Goal: Check status: Check status

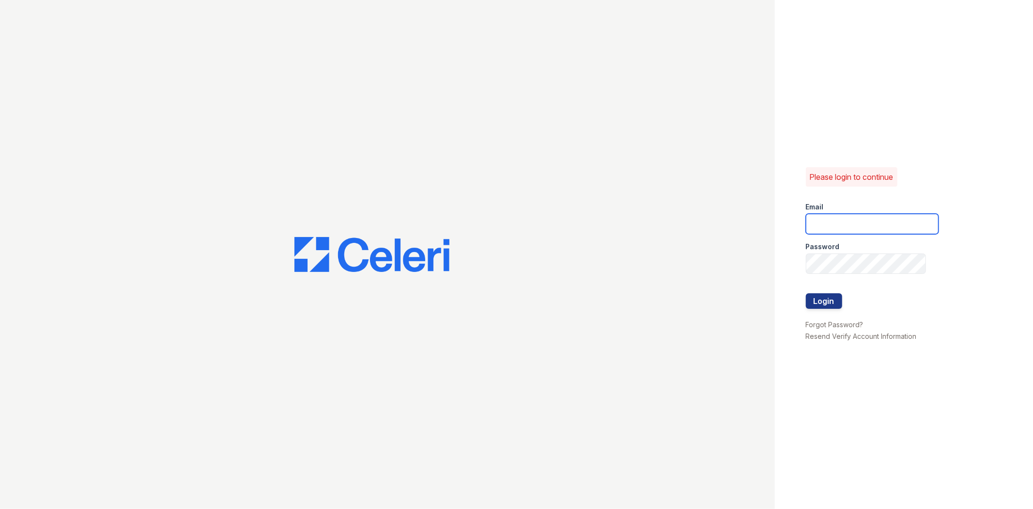
click at [868, 228] on input "email" at bounding box center [872, 224] width 133 height 20
type input "[EMAIL_ADDRESS][DOMAIN_NAME]"
click at [806, 293] on button "Login" at bounding box center [824, 301] width 36 height 16
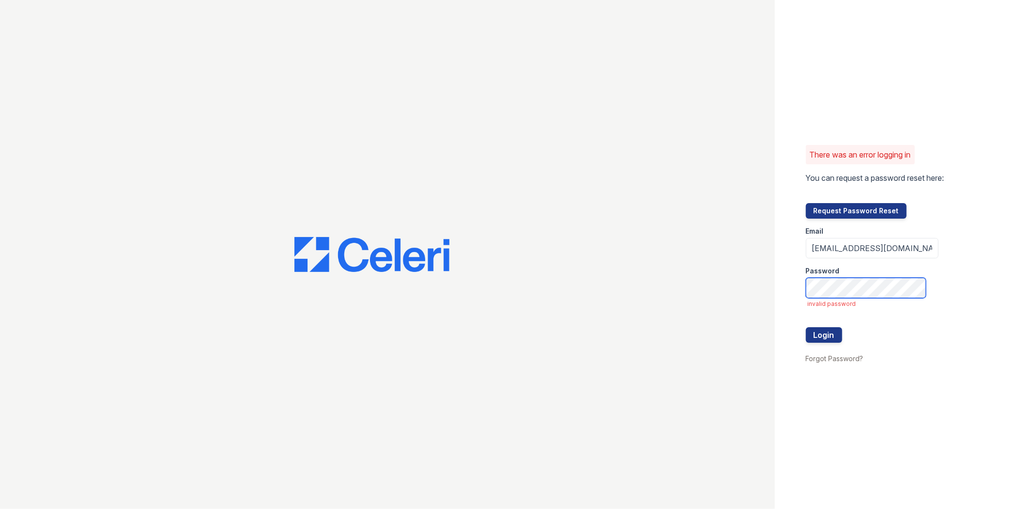
click at [806, 327] on button "Login" at bounding box center [824, 335] width 36 height 16
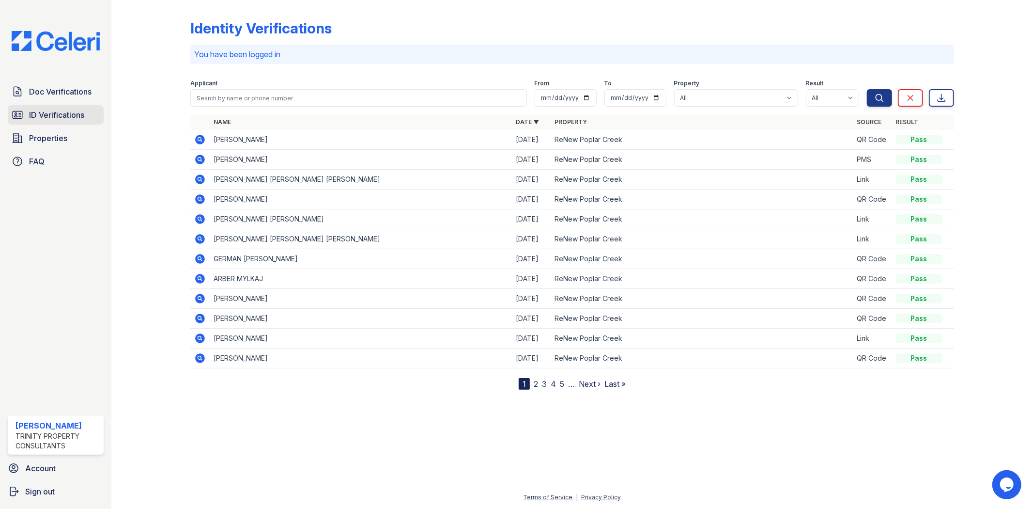
click at [60, 112] on span "ID Verifications" at bounding box center [56, 115] width 55 height 12
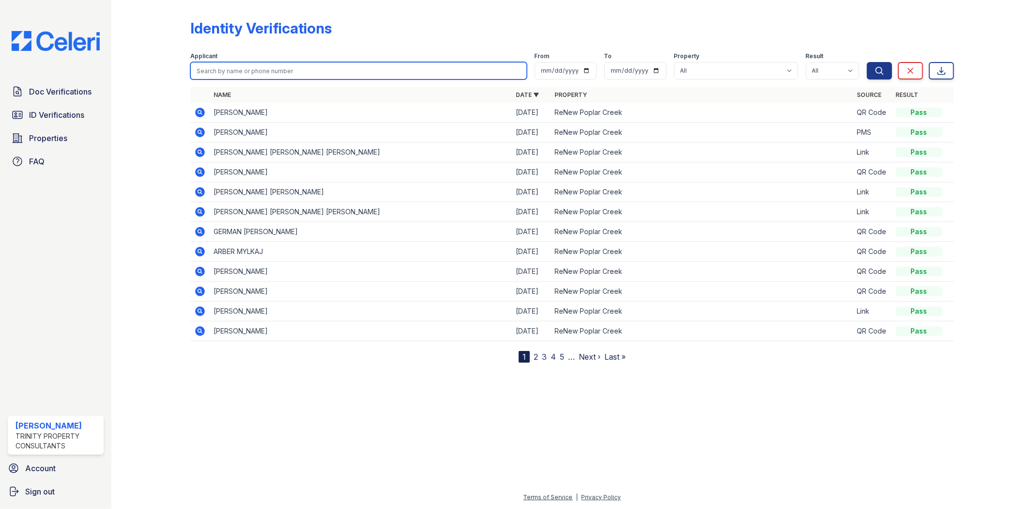
click at [249, 78] on input "search" at bounding box center [358, 70] width 336 height 17
type input "george"
click at [867, 62] on button "Search" at bounding box center [879, 70] width 25 height 17
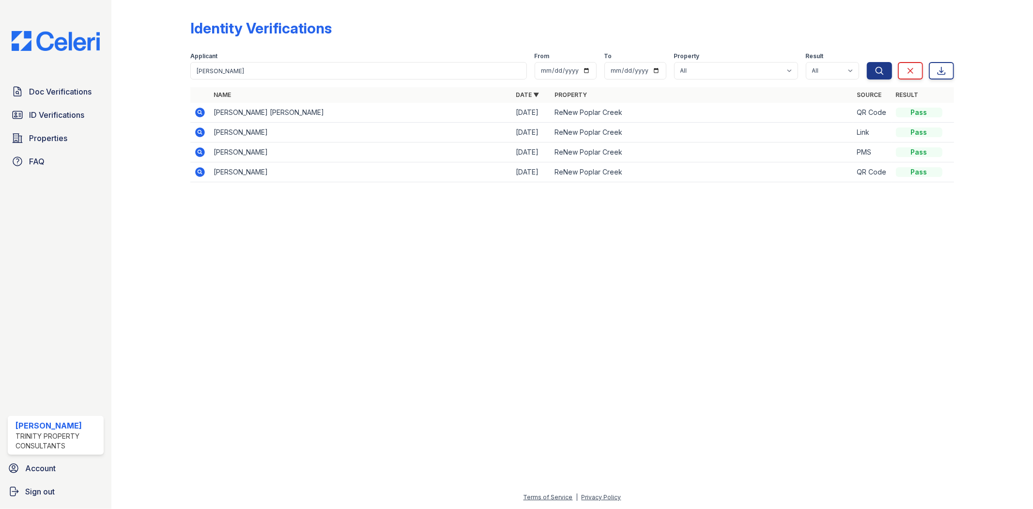
click at [201, 111] on icon at bounding box center [200, 111] width 2 height 2
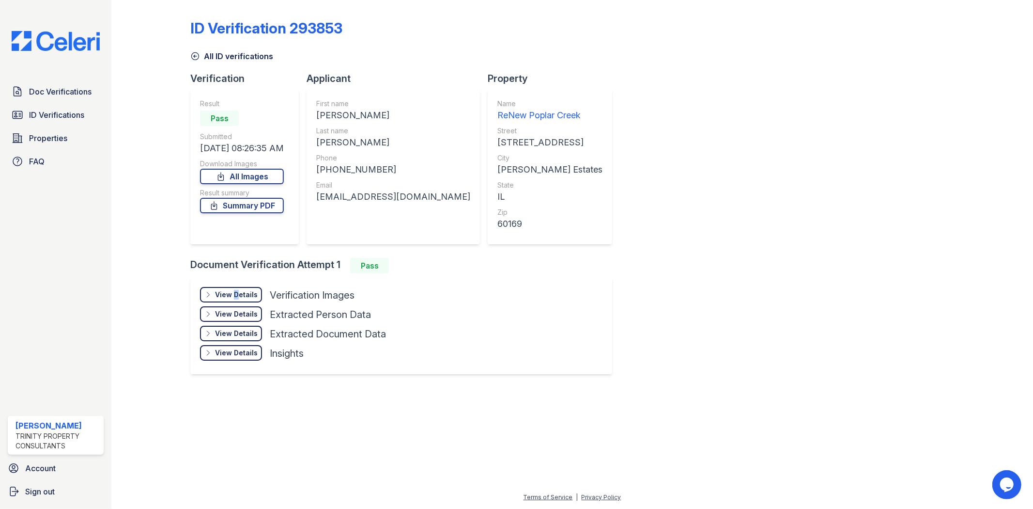
drag, startPoint x: 234, startPoint y: 284, endPoint x: 243, endPoint y: 286, distance: 9.4
click at [234, 284] on div "View Details Details Hide Details Details Verification Images Document Front Op…" at bounding box center [401, 325] width 422 height 97
click at [249, 296] on div "View Details" at bounding box center [236, 295] width 43 height 10
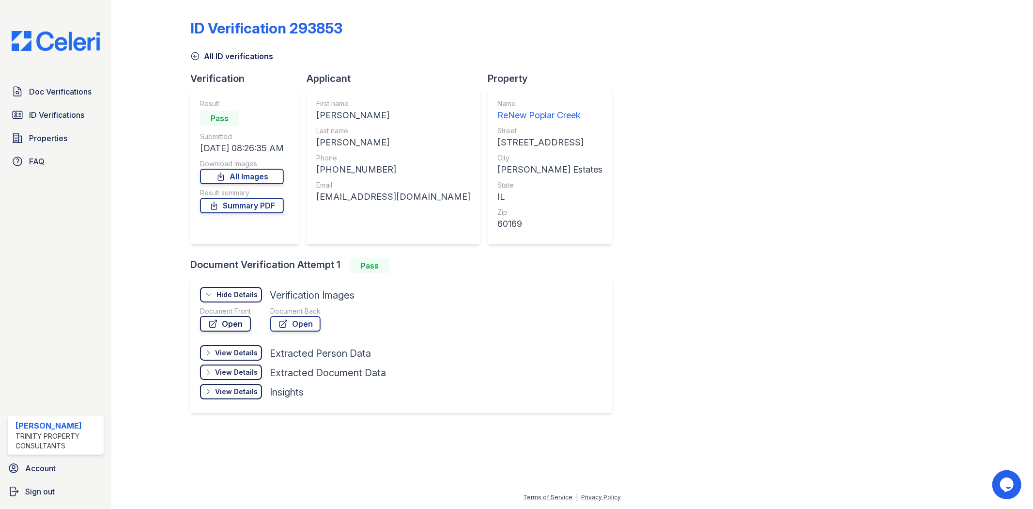
click at [241, 321] on link "Open" at bounding box center [225, 324] width 51 height 16
